Goal: Task Accomplishment & Management: Manage account settings

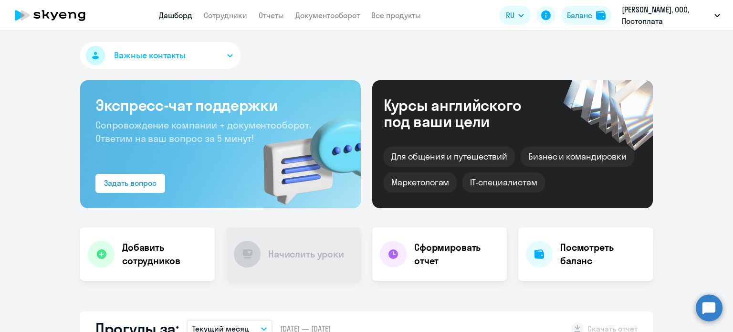
select select "30"
click at [348, 17] on link "Документооборот" at bounding box center [327, 16] width 64 height 10
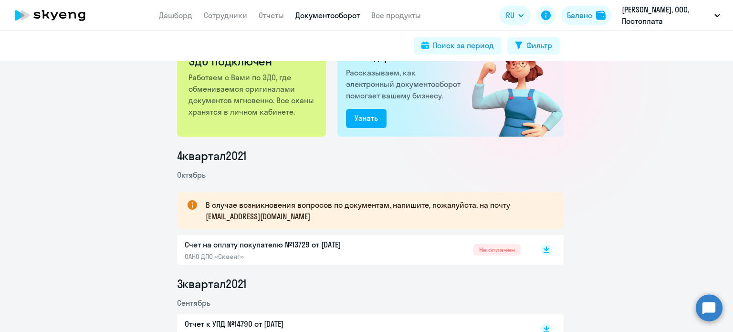
scroll to position [95, 0]
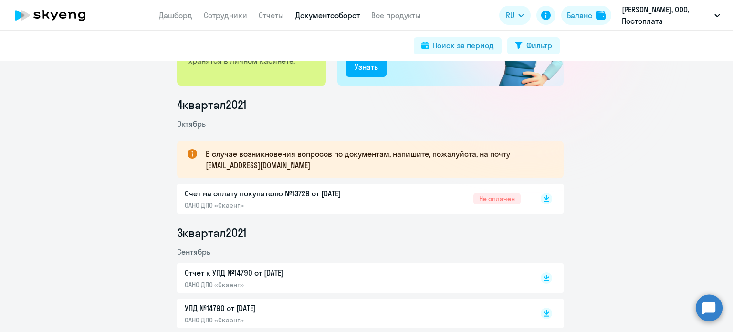
click at [317, 194] on p "Счет на оплату покупателю №13729 от [DATE]" at bounding box center [285, 193] width 200 height 11
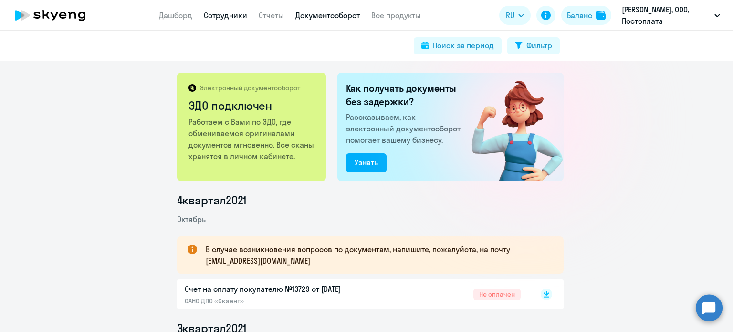
click at [231, 19] on link "Сотрудники" at bounding box center [225, 16] width 43 height 10
select select "30"
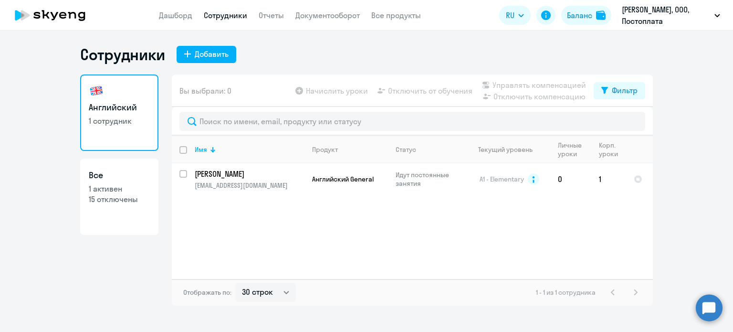
click at [109, 192] on p "1 активен" at bounding box center [119, 188] width 61 height 11
select select "30"
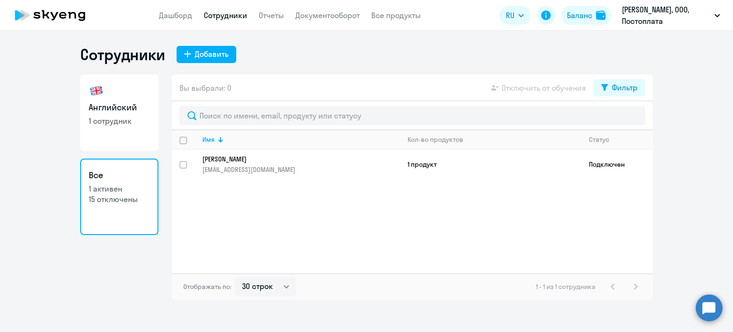
click at [552, 90] on app-table-action-button "Отключить от обучения" at bounding box center [537, 87] width 97 height 11
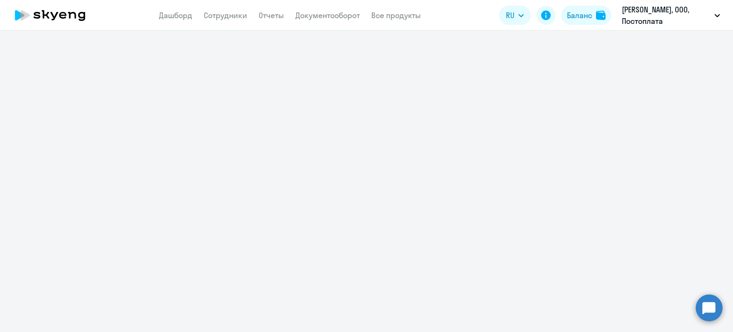
click at [239, 22] on app-header "Дашборд Сотрудники Отчеты Документооборот Все продукты Дашборд Сотрудники Отчет…" at bounding box center [366, 15] width 733 height 31
click at [235, 16] on link "Сотрудники" at bounding box center [225, 16] width 43 height 10
select select "30"
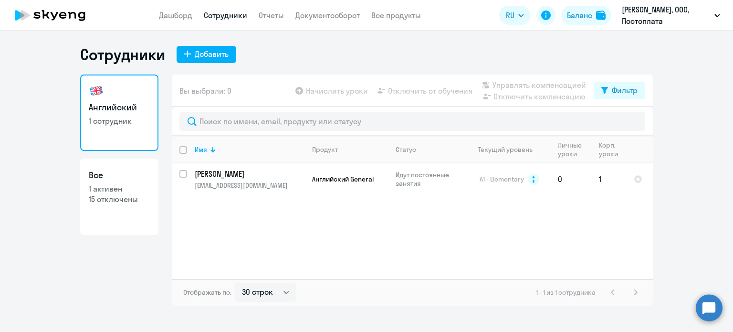
click at [115, 198] on p "15 отключены" at bounding box center [119, 199] width 61 height 11
select select "30"
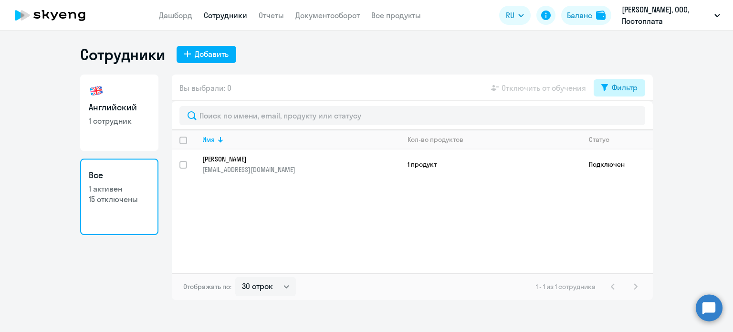
click at [614, 89] on div "Фильтр" at bounding box center [625, 87] width 26 height 11
click at [635, 122] on span at bounding box center [630, 119] width 16 height 10
click at [622, 119] on input "checkbox" at bounding box center [621, 118] width 0 height 0
checkbox input "true"
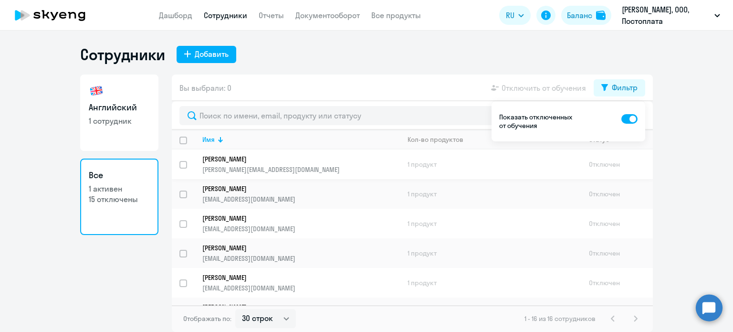
click at [319, 164] on link "Ходикян Карлен [EMAIL_ADDRESS][DOMAIN_NAME]" at bounding box center [300, 164] width 197 height 19
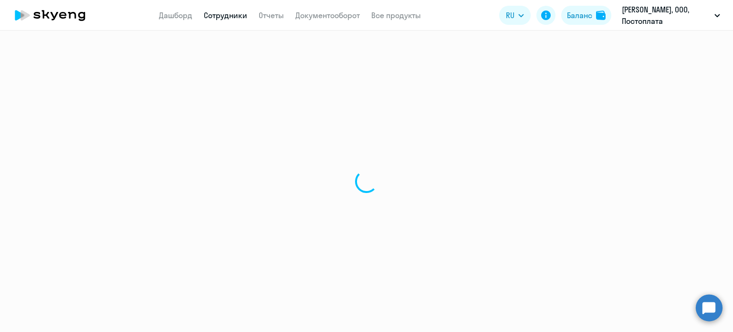
select select "english"
